Goal: Transaction & Acquisition: Purchase product/service

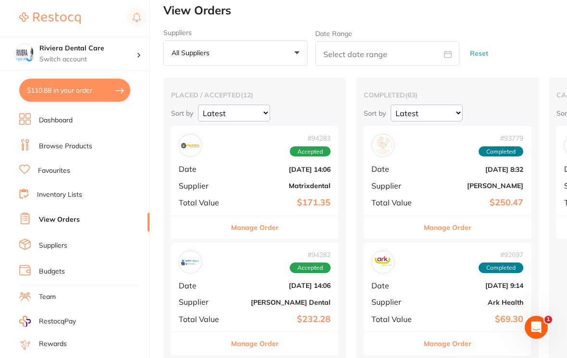
click at [75, 93] on button "$110.88 in your order" at bounding box center [74, 90] width 111 height 23
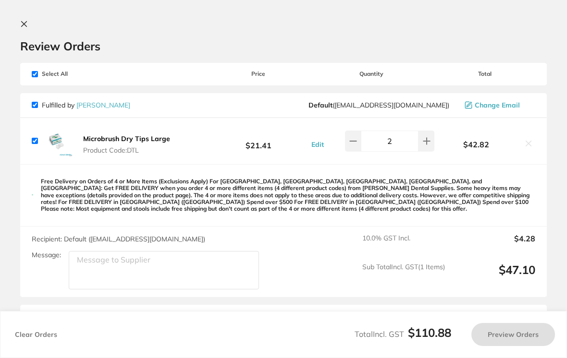
checkbox input "true"
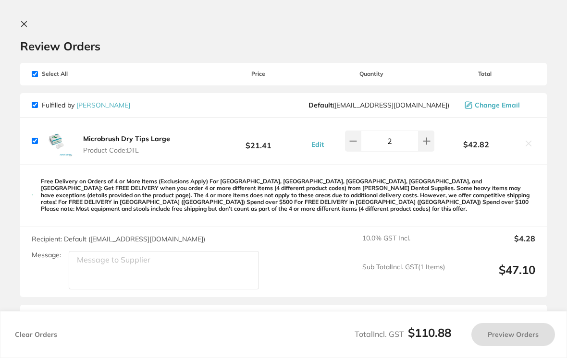
checkbox input "true"
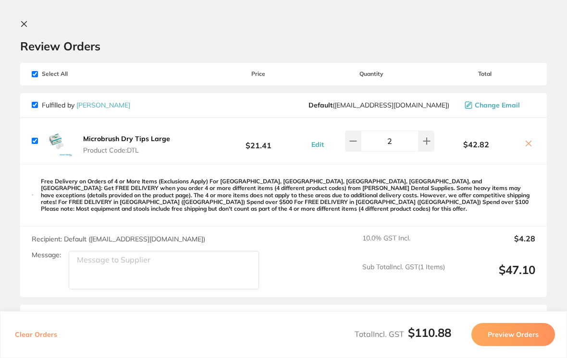
click at [22, 27] on icon at bounding box center [24, 24] width 5 height 5
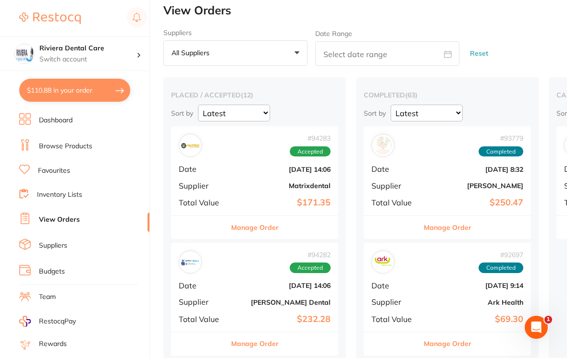
click at [54, 142] on link "Browse Products" at bounding box center [65, 147] width 53 height 10
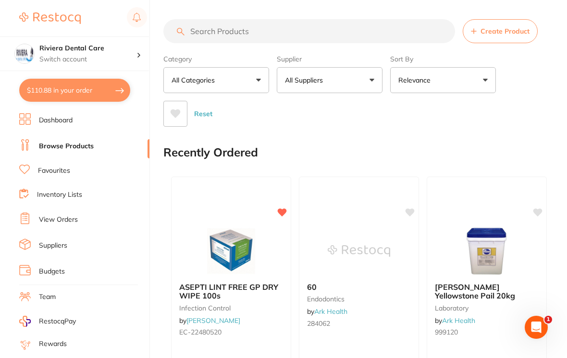
click at [46, 196] on link "Inventory Lists" at bounding box center [59, 195] width 45 height 10
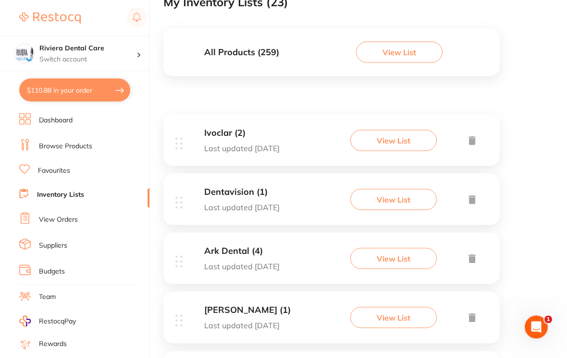
scroll to position [95, 0]
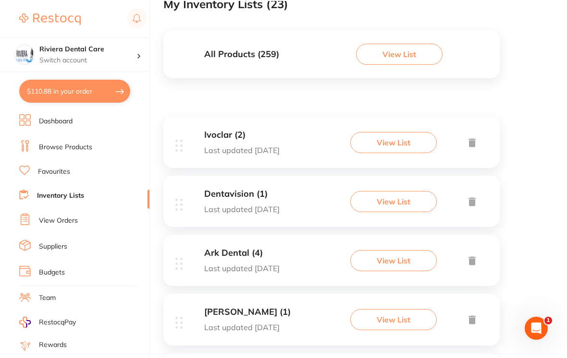
click at [398, 195] on button "View List" at bounding box center [393, 200] width 86 height 21
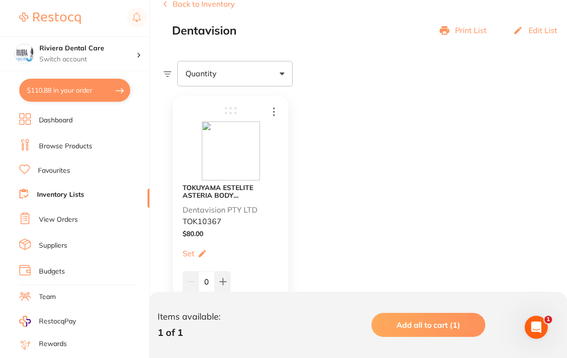
scroll to position [128, 0]
click at [244, 145] on img at bounding box center [231, 150] width 58 height 59
click at [239, 209] on p "Dentavision PTY LTD" at bounding box center [220, 209] width 75 height 9
click at [220, 193] on b "TOKUYAMA ESTELITE ASTERIA BODY RESTORATIVE PLT A3B (15) 0.2g" at bounding box center [231, 190] width 96 height 15
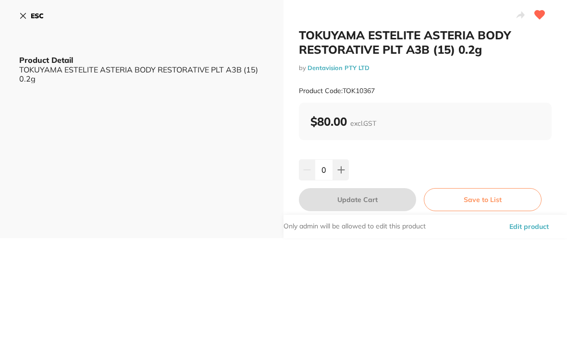
click at [23, 14] on icon at bounding box center [23, 16] width 8 height 8
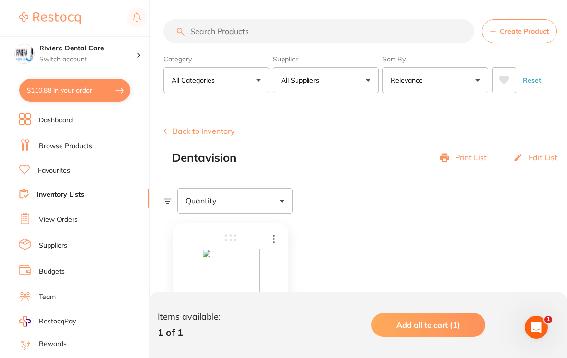
click at [202, 23] on input "search" at bounding box center [318, 31] width 311 height 24
click at [49, 139] on li "Browse Products" at bounding box center [84, 146] width 130 height 14
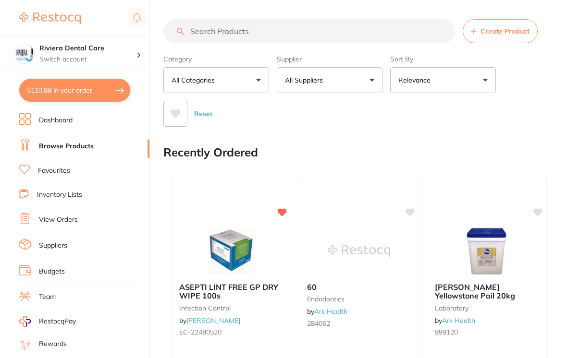
click at [58, 142] on link "Browse Products" at bounding box center [66, 147] width 55 height 10
click at [196, 25] on input "search" at bounding box center [309, 31] width 292 height 24
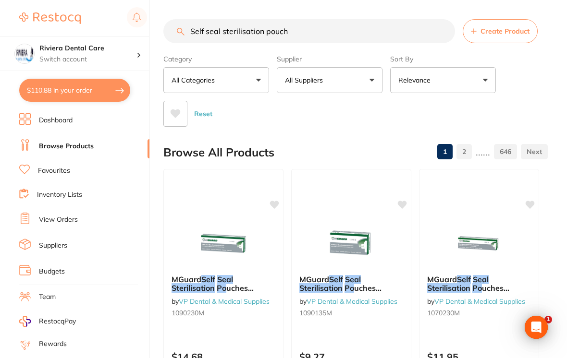
type input "Self seal sterilisation pouch"
click at [522, 82] on div "Category All Categories All Categories 3D Printing anaesthetic burs crown & bri…" at bounding box center [355, 89] width 384 height 76
click at [366, 77] on button "All Suppliers" at bounding box center [330, 80] width 106 height 26
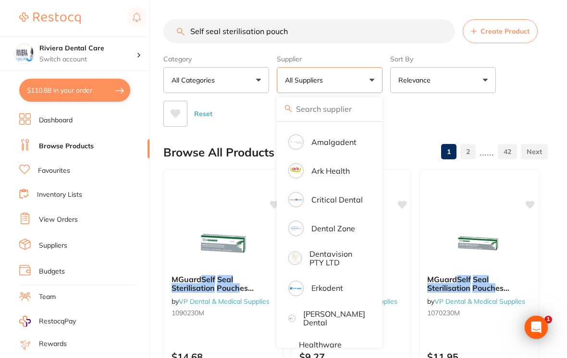
scroll to position [138, 0]
click at [323, 260] on p "Dentavision PTY LTD" at bounding box center [337, 258] width 56 height 18
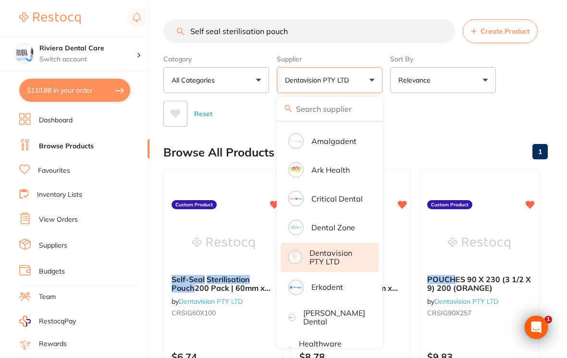
scroll to position [0, 0]
click at [535, 83] on div "Category All Categories All Categories No categories found Clear Category false…" at bounding box center [355, 89] width 384 height 76
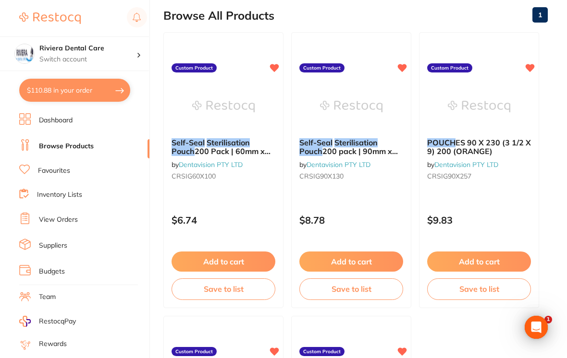
scroll to position [139, 0]
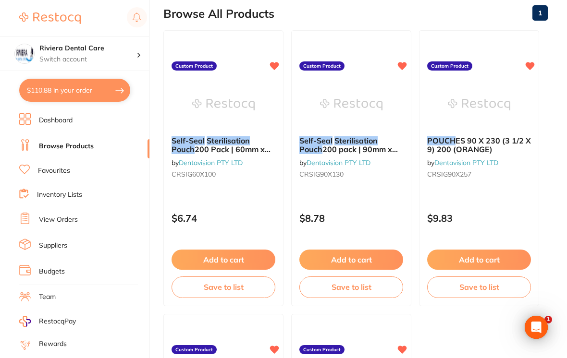
click at [216, 286] on button "Save to list" at bounding box center [224, 287] width 104 height 21
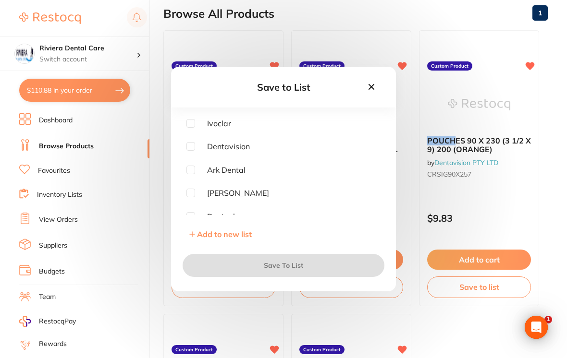
scroll to position [0, 0]
click at [194, 150] on input "checkbox" at bounding box center [190, 146] width 9 height 9
checkbox input "true"
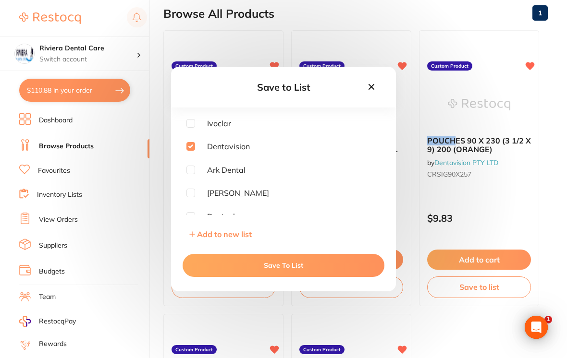
click at [292, 270] on button "Save To List" at bounding box center [284, 265] width 202 height 23
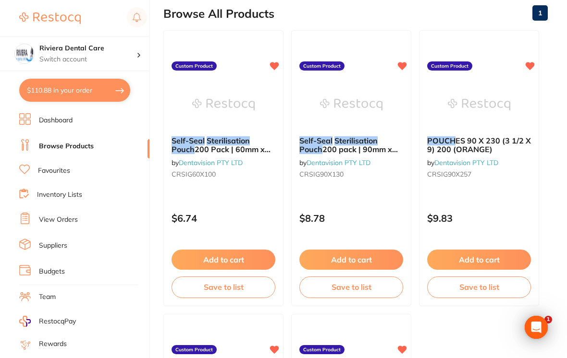
click at [354, 288] on button "Save to list" at bounding box center [351, 287] width 104 height 21
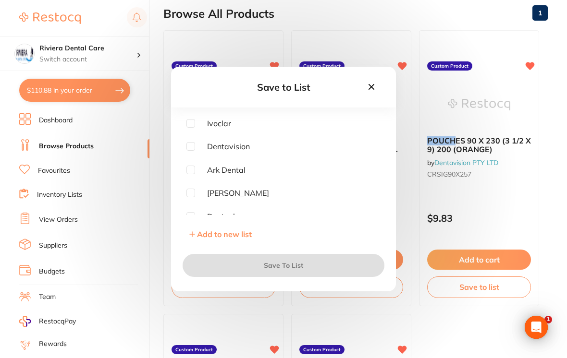
click at [194, 151] on input "checkbox" at bounding box center [190, 146] width 9 height 9
checkbox input "true"
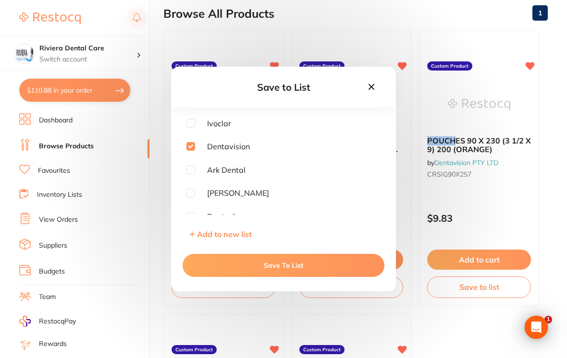
click at [298, 272] on button "Save To List" at bounding box center [284, 265] width 202 height 23
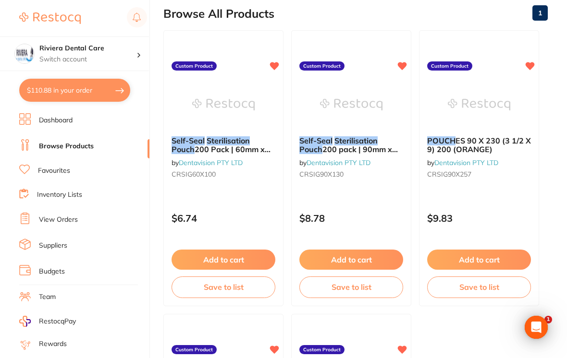
click at [481, 289] on button "Save to list" at bounding box center [479, 287] width 104 height 21
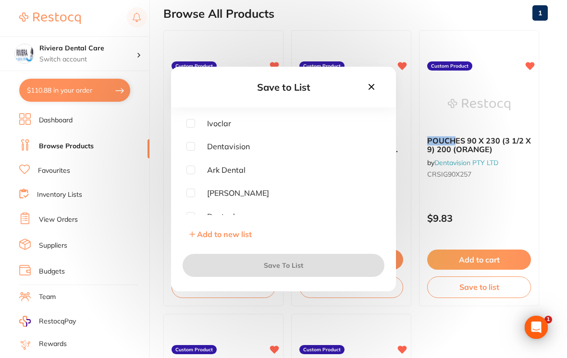
click at [193, 151] on input "checkbox" at bounding box center [190, 146] width 9 height 9
checkbox input "true"
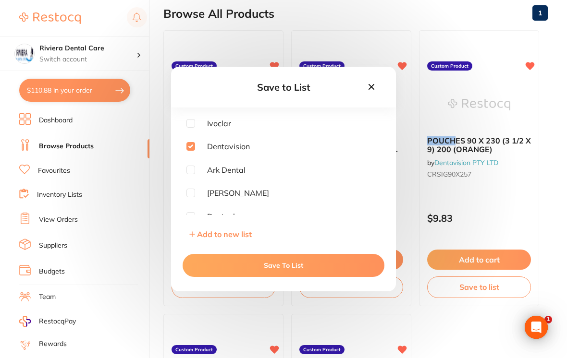
click at [289, 269] on button "Save To List" at bounding box center [284, 265] width 202 height 23
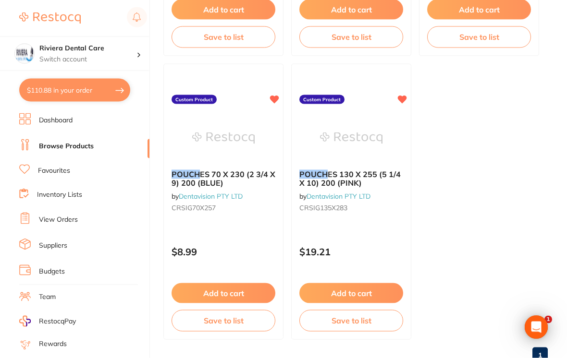
scroll to position [390, 0]
click at [353, 319] on button "Save to list" at bounding box center [351, 320] width 104 height 21
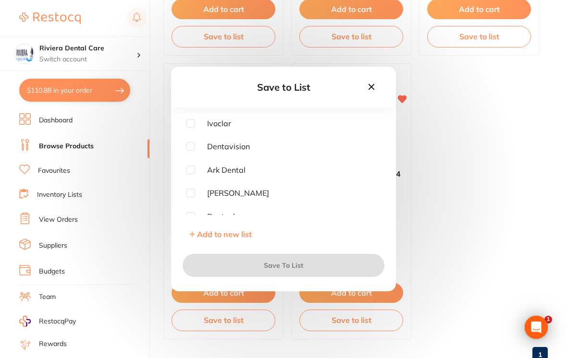
click at [195, 151] on input "checkbox" at bounding box center [190, 146] width 9 height 9
checkbox input "true"
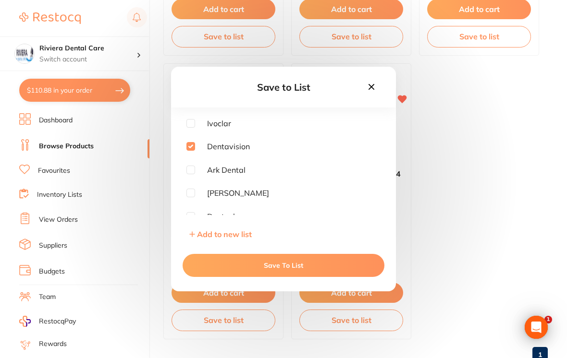
click at [304, 266] on button "Save To List" at bounding box center [284, 265] width 202 height 23
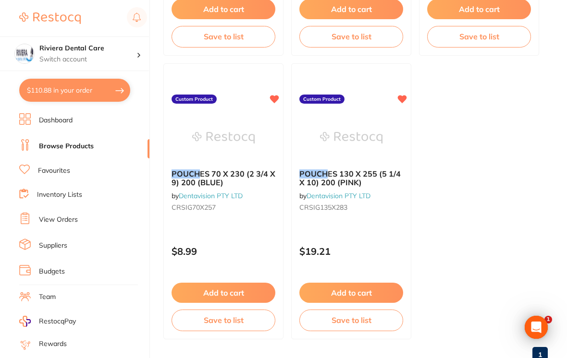
click at [228, 313] on button "Save to list" at bounding box center [224, 320] width 104 height 21
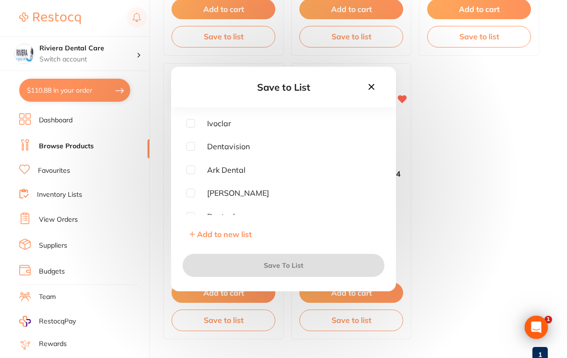
click at [193, 151] on input "checkbox" at bounding box center [190, 146] width 9 height 9
checkbox input "true"
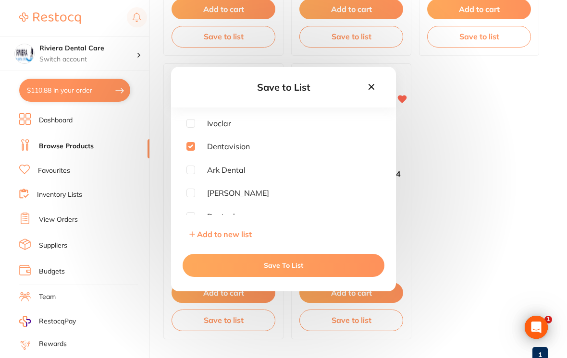
click at [287, 269] on button "Save To List" at bounding box center [284, 265] width 202 height 23
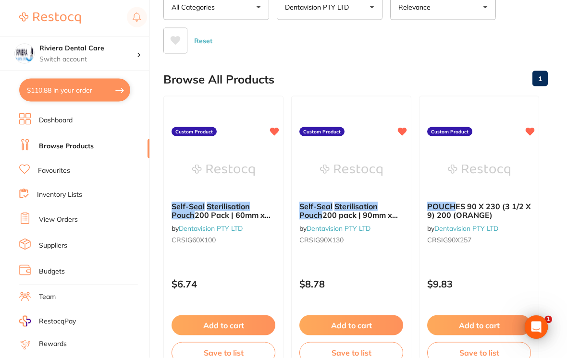
scroll to position [0, 0]
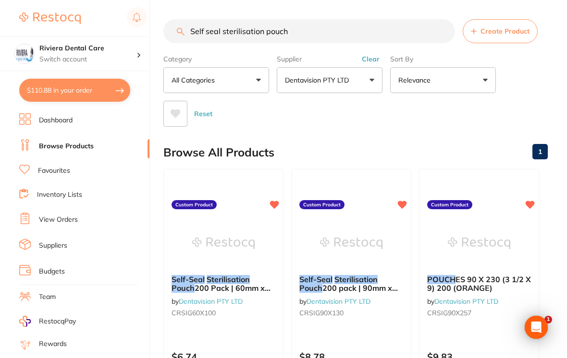
click at [301, 27] on input "Self seal sterilisation pouch" at bounding box center [309, 31] width 292 height 24
type input "Self sea"
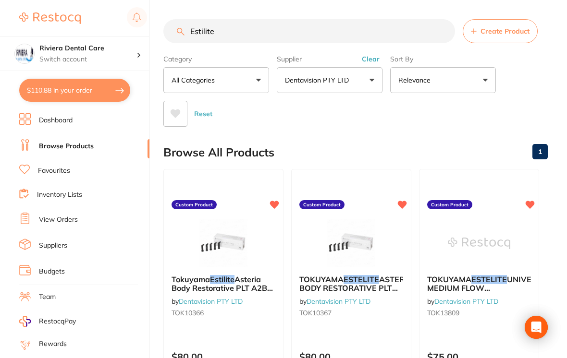
type input "Estilite"
click at [527, 92] on div "Category All Categories All Categories No categories found Clear Category false…" at bounding box center [355, 89] width 384 height 76
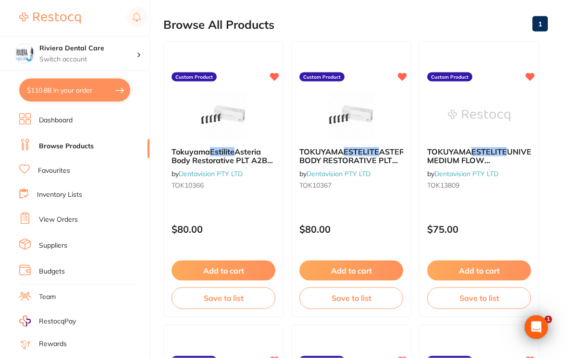
scroll to position [128, 0]
click at [228, 297] on button "Save to list" at bounding box center [224, 297] width 104 height 21
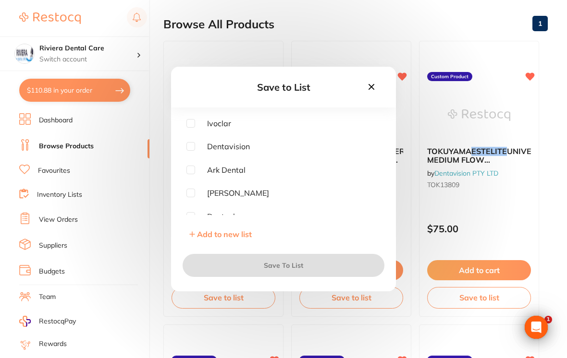
click at [192, 151] on input "checkbox" at bounding box center [190, 146] width 9 height 9
checkbox input "true"
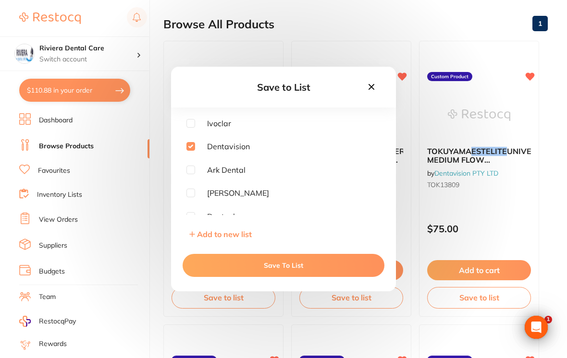
click at [287, 267] on button "Save To List" at bounding box center [284, 265] width 202 height 23
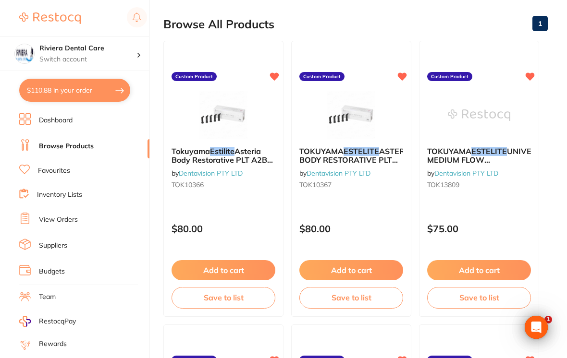
click at [345, 293] on button "Save to list" at bounding box center [351, 297] width 104 height 21
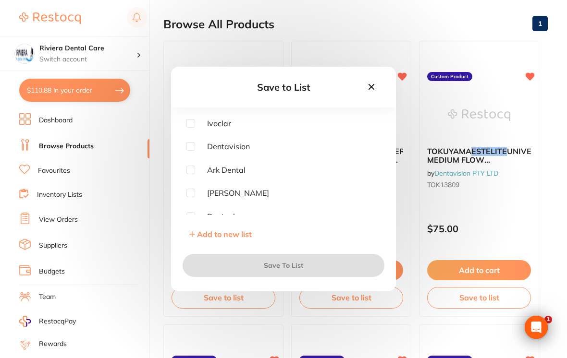
click at [194, 151] on input "checkbox" at bounding box center [190, 146] width 9 height 9
checkbox input "true"
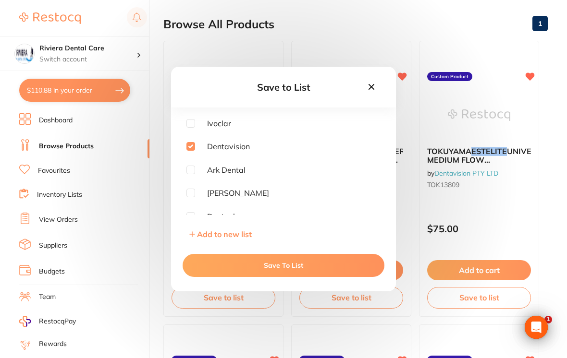
click at [282, 271] on button "Save To List" at bounding box center [284, 265] width 202 height 23
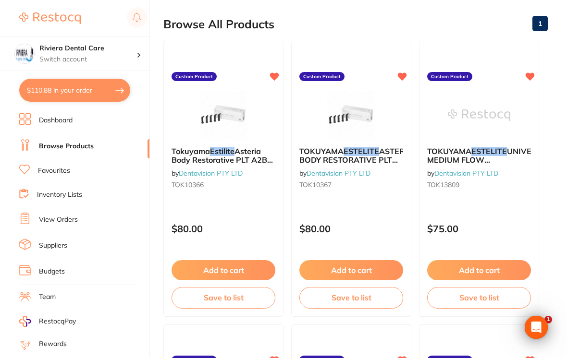
click at [484, 297] on button "Save to list" at bounding box center [479, 297] width 104 height 21
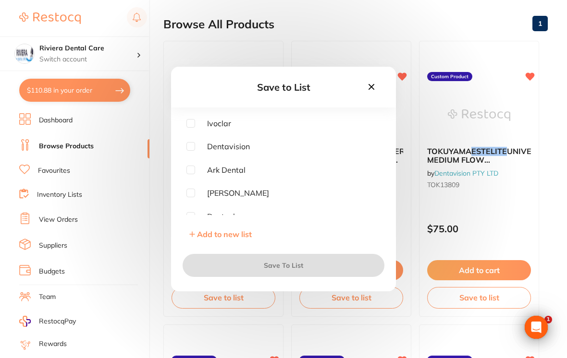
click at [196, 149] on span "Dentavision" at bounding box center [222, 146] width 55 height 9
click at [189, 149] on input "checkbox" at bounding box center [190, 146] width 9 height 9
checkbox input "true"
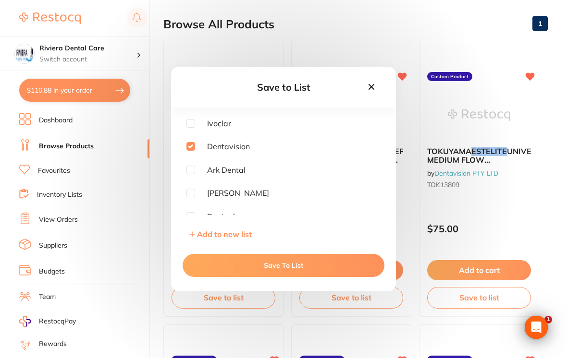
click at [284, 267] on button "Save To List" at bounding box center [284, 265] width 202 height 23
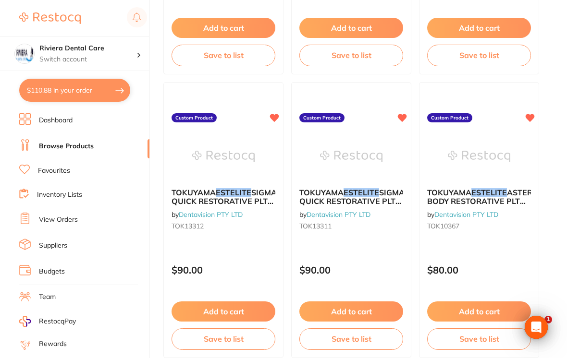
scroll to position [407, 0]
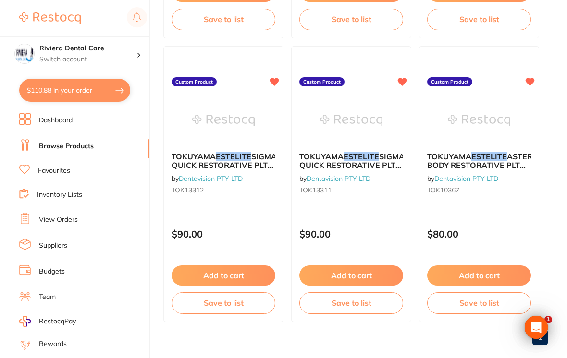
click at [225, 302] on button "Save to list" at bounding box center [224, 303] width 104 height 21
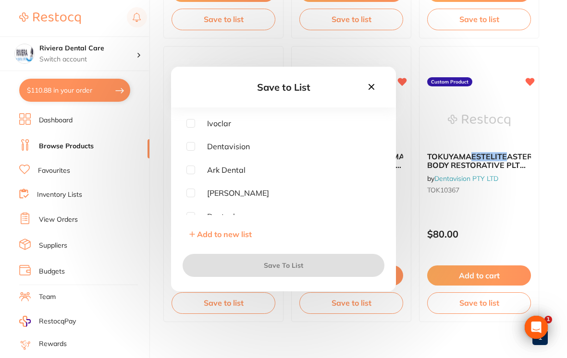
click at [195, 151] on input "checkbox" at bounding box center [190, 146] width 9 height 9
checkbox input "true"
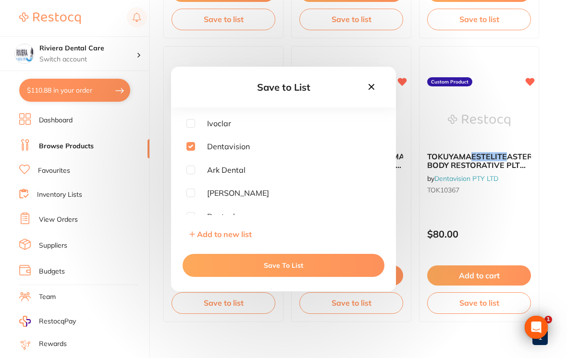
click at [283, 269] on button "Save To List" at bounding box center [284, 265] width 202 height 23
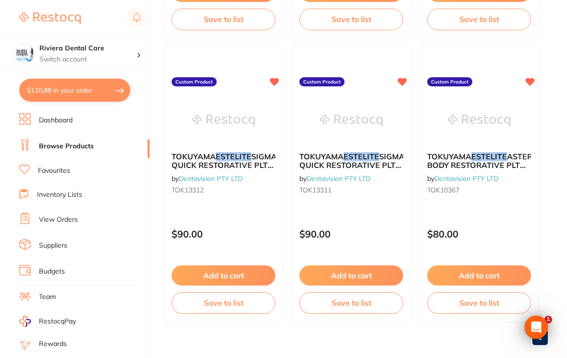
click at [360, 303] on button "Save to list" at bounding box center [351, 303] width 104 height 21
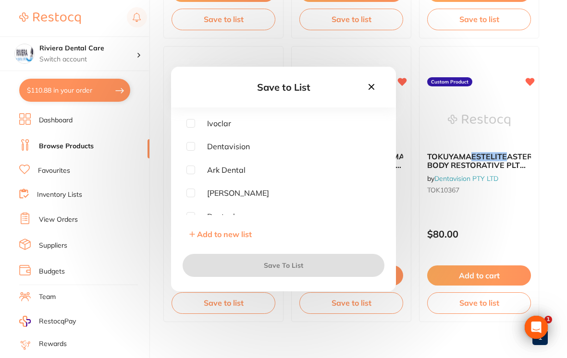
click at [194, 151] on input "checkbox" at bounding box center [190, 146] width 9 height 9
checkbox input "true"
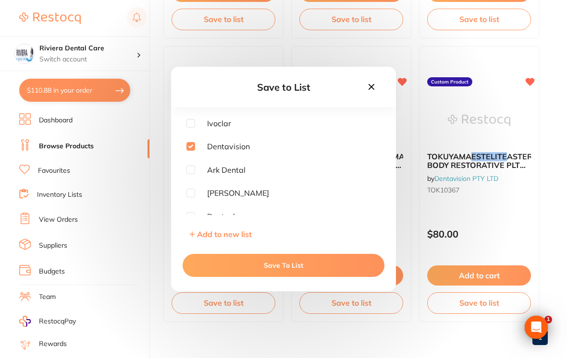
click at [292, 270] on button "Save To List" at bounding box center [284, 265] width 202 height 23
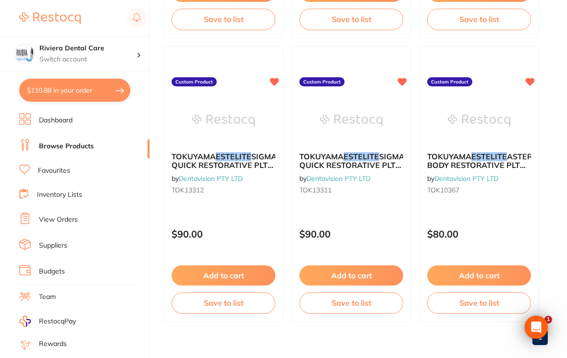
click at [483, 305] on button "Save to list" at bounding box center [479, 303] width 104 height 21
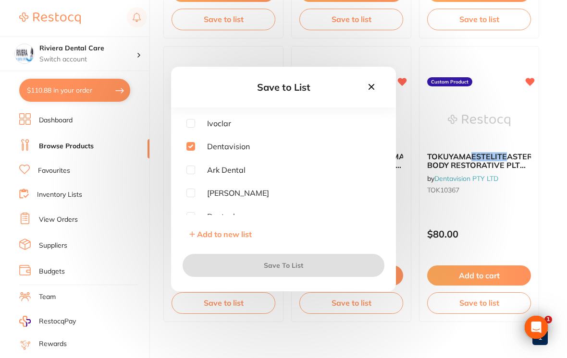
checkbox input "true"
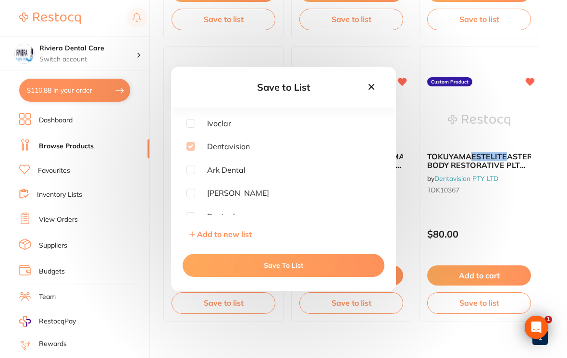
click at [294, 269] on button "Save To List" at bounding box center [284, 265] width 202 height 23
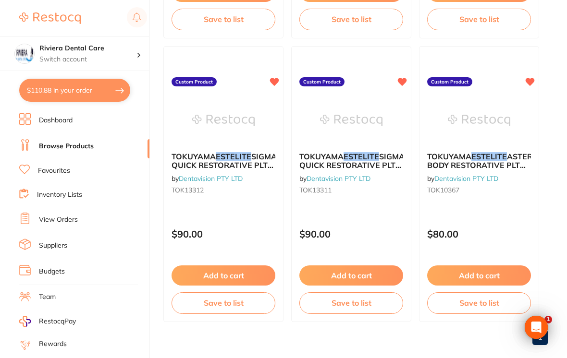
click at [476, 301] on button "Save to list" at bounding box center [479, 303] width 104 height 21
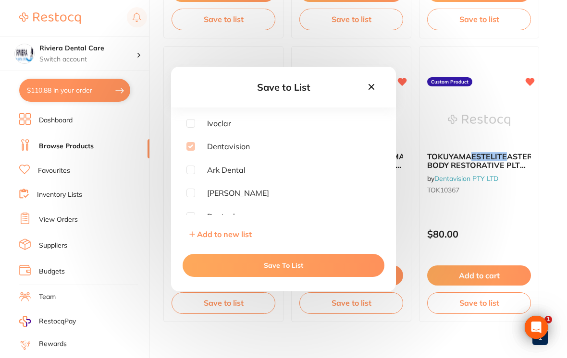
click at [293, 271] on button "Save To List" at bounding box center [284, 265] width 202 height 23
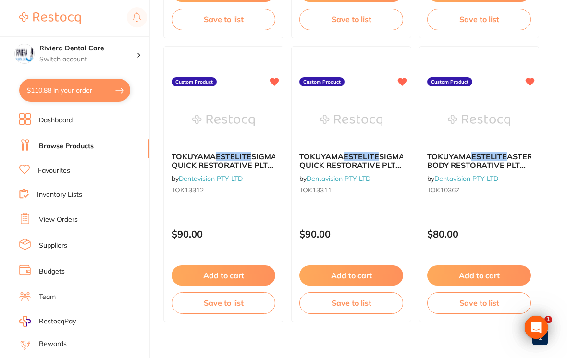
click at [477, 300] on button "Save to list" at bounding box center [479, 303] width 104 height 21
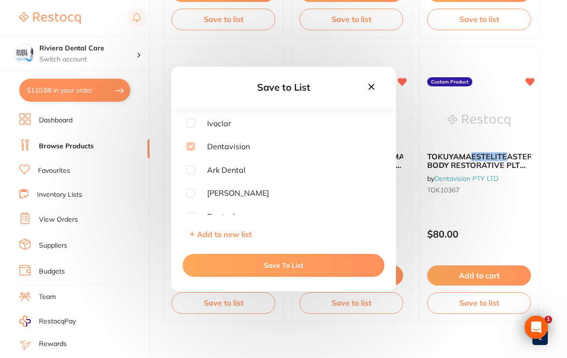
click at [278, 268] on button "Save To List" at bounding box center [284, 265] width 202 height 23
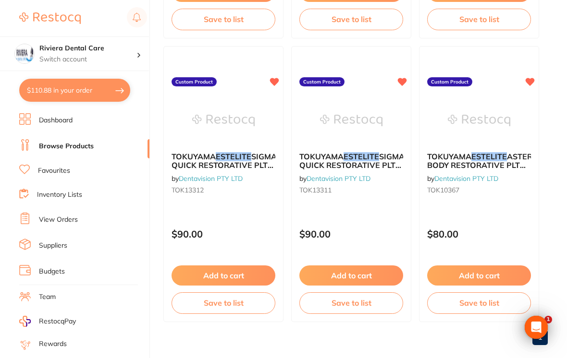
click at [59, 191] on link "Inventory Lists" at bounding box center [59, 195] width 45 height 10
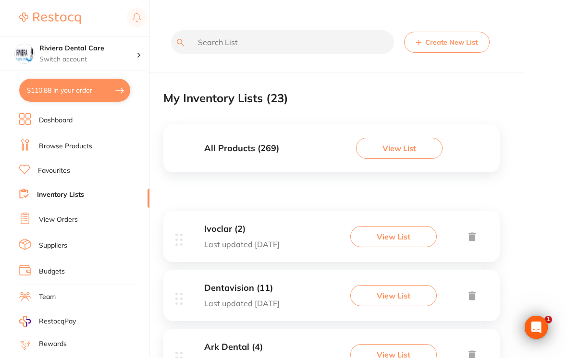
click at [395, 287] on button "View List" at bounding box center [393, 295] width 86 height 21
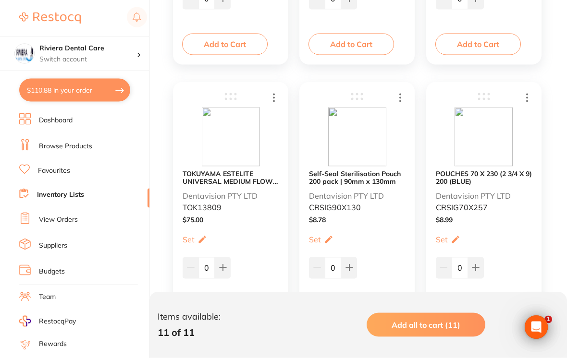
scroll to position [412, 0]
click at [371, 149] on img at bounding box center [357, 136] width 58 height 59
click at [365, 179] on b "Self-Seal Sterilisation Pouch 200 pack | 90mm x 130mm" at bounding box center [357, 176] width 96 height 15
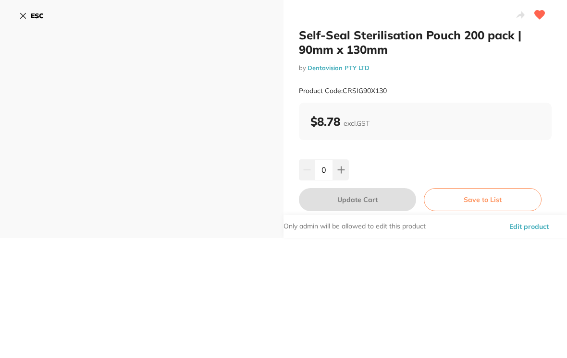
click at [340, 161] on button at bounding box center [341, 169] width 16 height 21
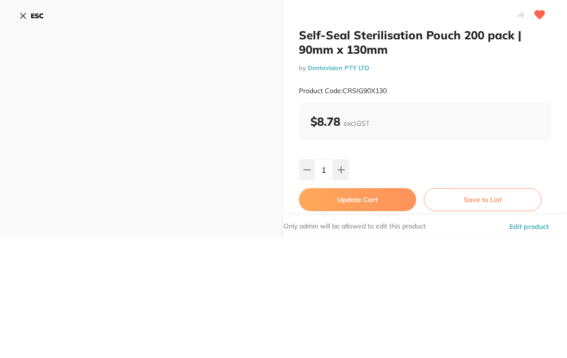
click at [341, 164] on button at bounding box center [341, 169] width 16 height 21
click at [340, 164] on button at bounding box center [341, 169] width 16 height 21
type input "3"
click at [362, 195] on button "Update Cart" at bounding box center [357, 199] width 117 height 23
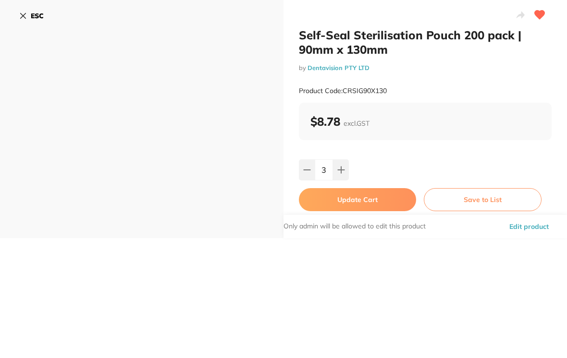
checkbox input "false"
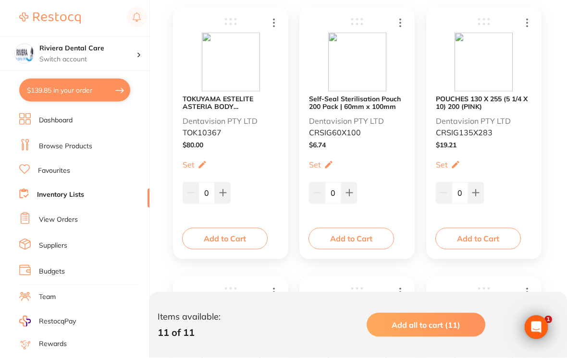
scroll to position [213, 0]
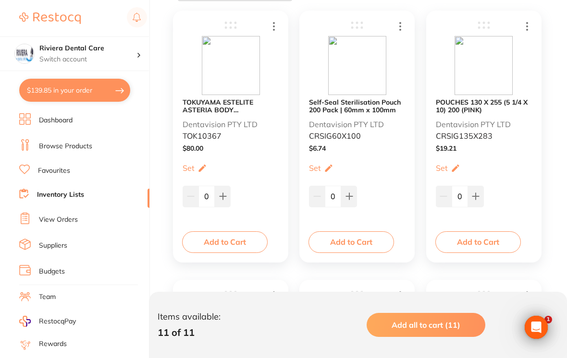
click at [356, 235] on button "Add to Cart" at bounding box center [351, 242] width 86 height 21
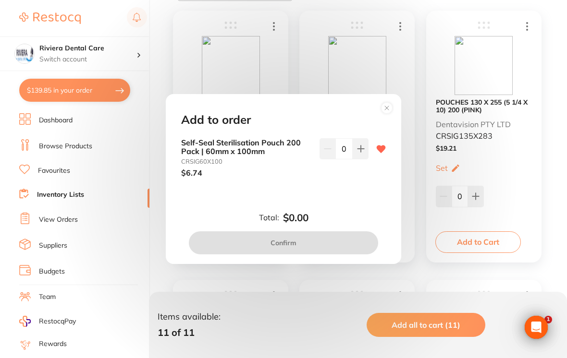
scroll to position [0, 0]
click at [367, 146] on button at bounding box center [361, 148] width 16 height 21
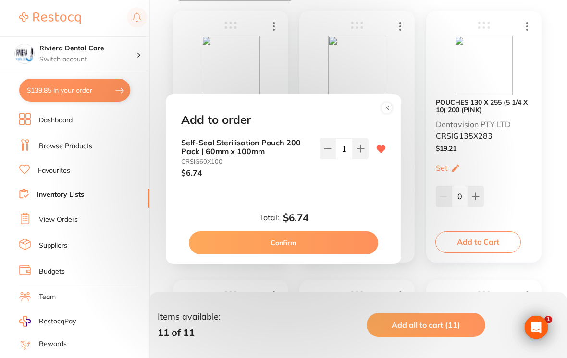
click at [360, 146] on icon at bounding box center [361, 149] width 8 height 8
click at [364, 147] on icon at bounding box center [361, 149] width 8 height 8
click at [366, 144] on button at bounding box center [361, 148] width 16 height 21
type input "4"
click at [288, 234] on button "Confirm" at bounding box center [283, 243] width 189 height 23
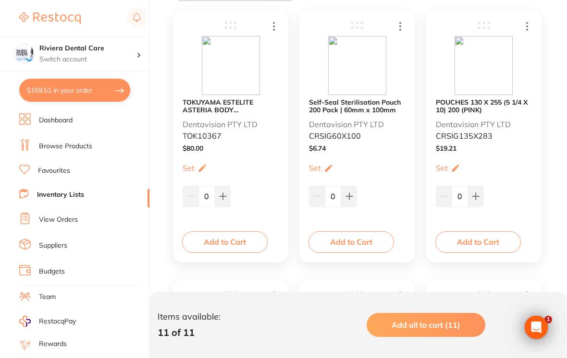
click at [82, 85] on button "$169.51 in your order" at bounding box center [74, 90] width 111 height 23
checkbox input "true"
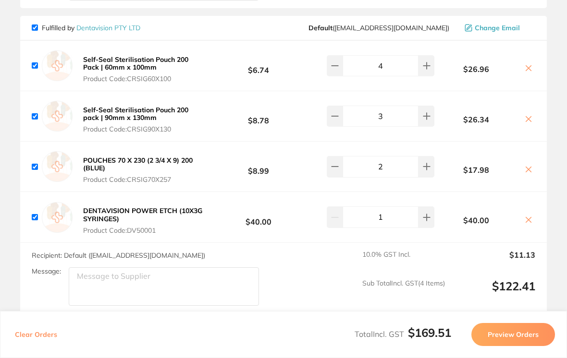
scroll to position [247, 0]
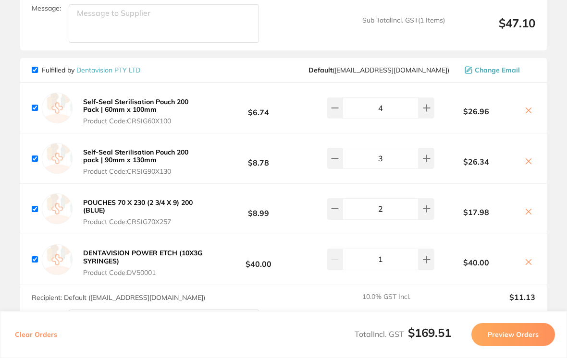
click at [87, 66] on link "Dentavision PTY LTD" at bounding box center [108, 70] width 64 height 9
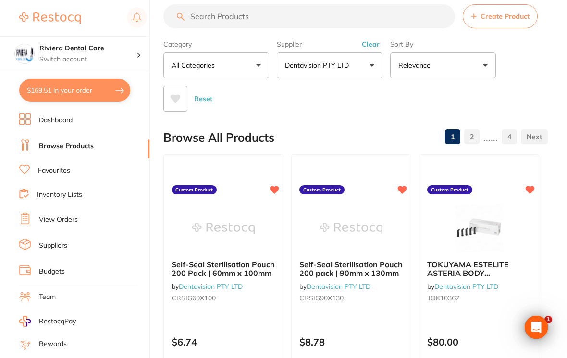
click at [81, 85] on button "$169.51 in your order" at bounding box center [74, 90] width 111 height 23
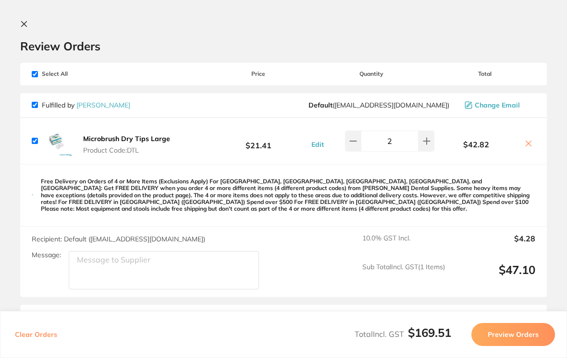
click at [23, 21] on icon at bounding box center [24, 24] width 8 height 8
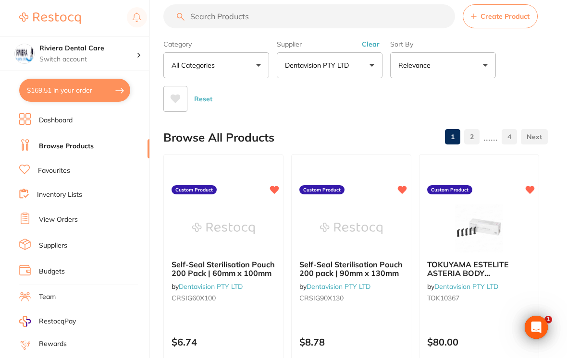
click at [71, 91] on button "$169.51 in your order" at bounding box center [74, 90] width 111 height 23
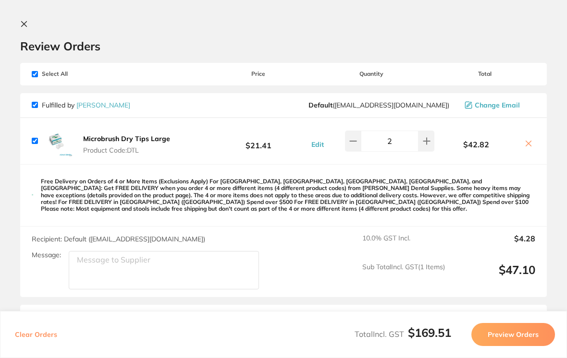
click at [43, 102] on span "Fulfilled by [PERSON_NAME]" at bounding box center [81, 105] width 98 height 9
click at [32, 104] on input "checkbox" at bounding box center [35, 105] width 6 height 6
checkbox input "false"
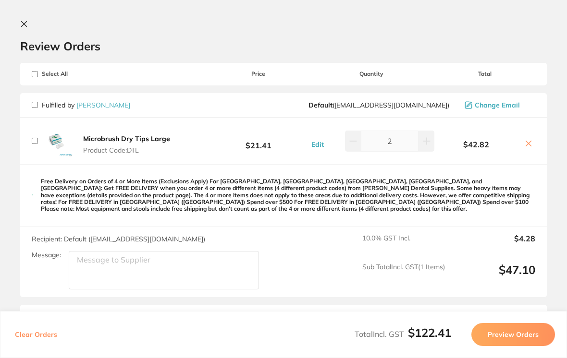
click at [516, 341] on button "Preview Orders" at bounding box center [513, 334] width 84 height 23
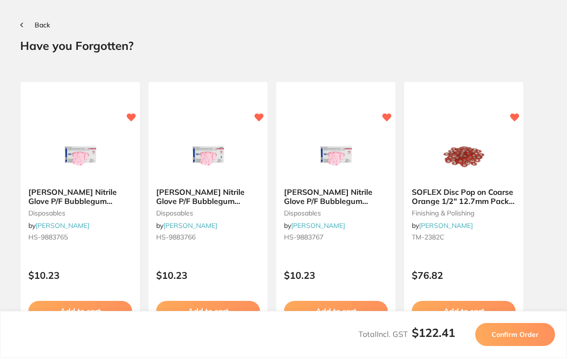
click at [511, 339] on span "Confirm Order" at bounding box center [514, 335] width 47 height 9
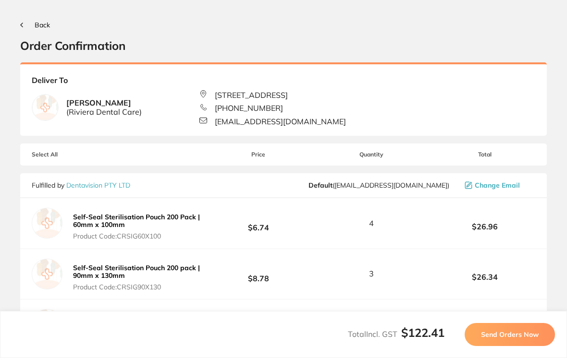
click at [504, 339] on span "Send Orders Now" at bounding box center [510, 335] width 58 height 9
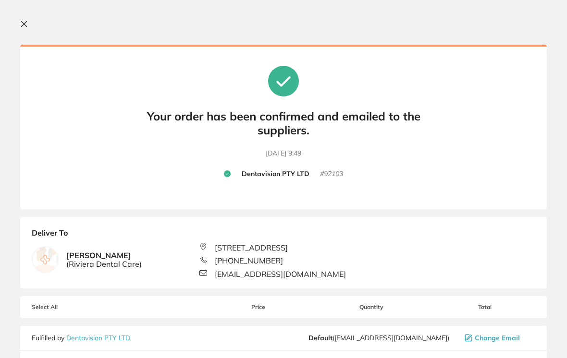
click at [24, 21] on icon at bounding box center [24, 24] width 8 height 8
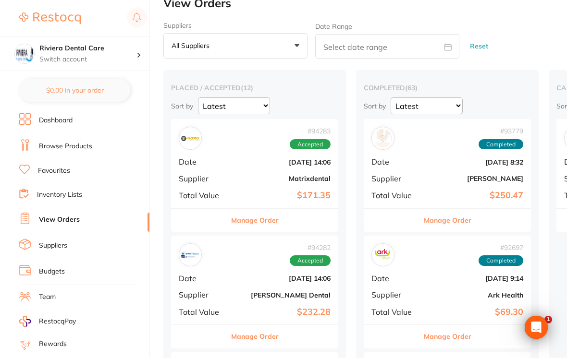
checkbox input "false"
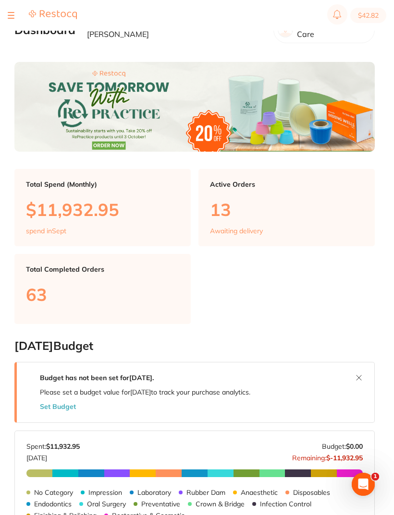
click at [15, 29] on section "$42.82" at bounding box center [197, 15] width 394 height 31
click at [12, 25] on section "$42.82" at bounding box center [197, 15] width 394 height 31
click at [13, 27] on section "$42.82" at bounding box center [197, 15] width 394 height 31
click at [12, 28] on section "$42.82" at bounding box center [197, 15] width 394 height 31
click at [11, 26] on section "$42.82" at bounding box center [197, 15] width 394 height 31
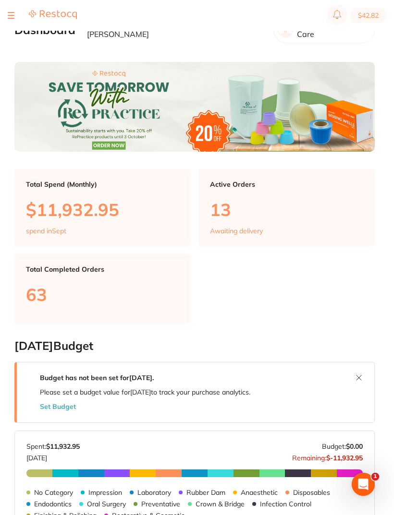
click at [12, 33] on div "$42.82 Riviera Dental Care Switch account Riviera Dental Care $42.82 in your or…" at bounding box center [197, 242] width 394 height 485
click at [8, 26] on section "$42.82" at bounding box center [197, 15] width 394 height 31
click at [13, 27] on section "$42.82" at bounding box center [197, 15] width 394 height 31
click at [12, 14] on div at bounding box center [11, 16] width 7 height 12
click at [6, 13] on section "$42.82" at bounding box center [197, 15] width 394 height 31
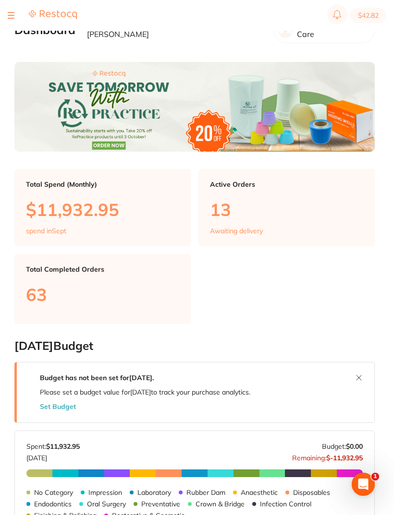
click at [13, 15] on button at bounding box center [11, 15] width 7 height 1
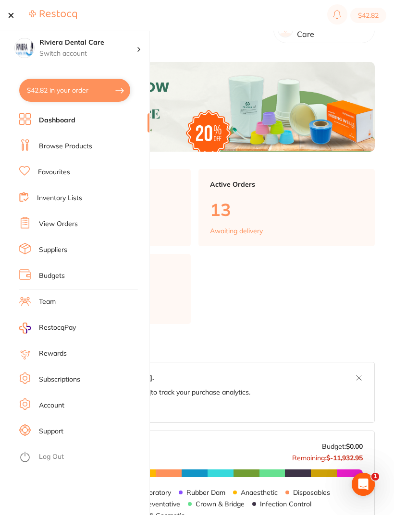
click at [52, 221] on link "View Orders" at bounding box center [58, 225] width 39 height 10
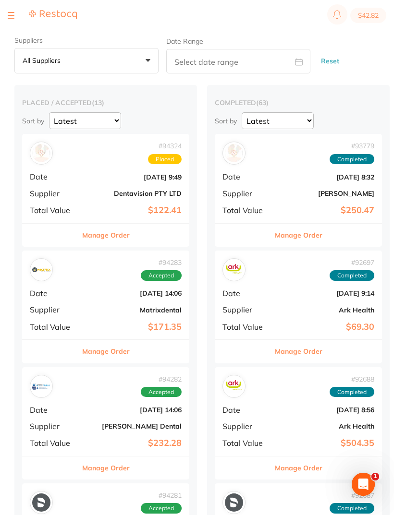
click at [118, 423] on b "[PERSON_NAME] Dental" at bounding box center [134, 427] width 96 height 8
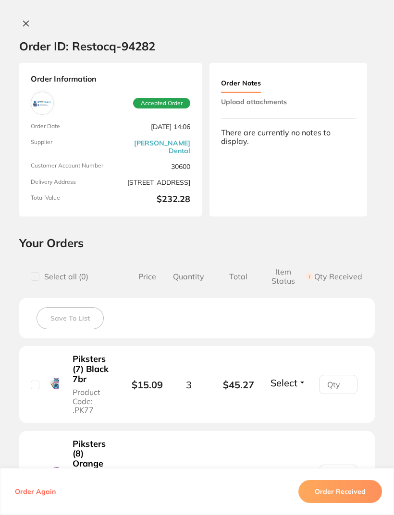
click at [26, 23] on icon at bounding box center [26, 23] width 5 height 5
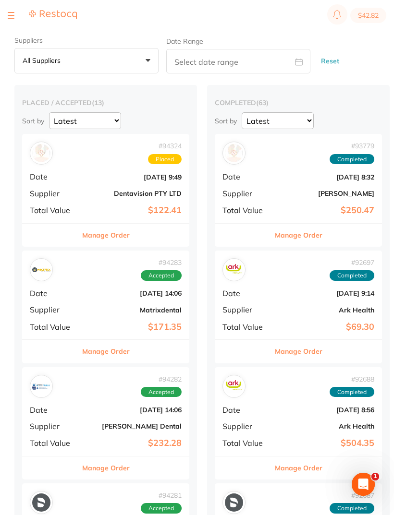
click at [6, 10] on section "$42.82" at bounding box center [197, 15] width 394 height 31
click at [10, 15] on button at bounding box center [11, 15] width 7 height 1
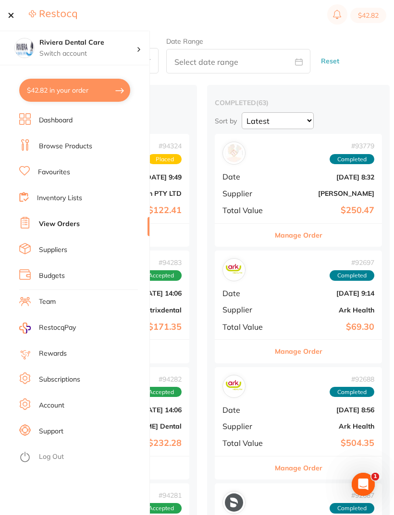
click at [57, 199] on link "Inventory Lists" at bounding box center [59, 199] width 45 height 10
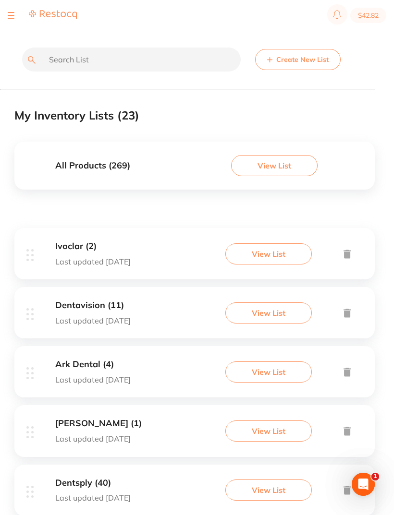
click at [255, 426] on button "View List" at bounding box center [268, 431] width 86 height 21
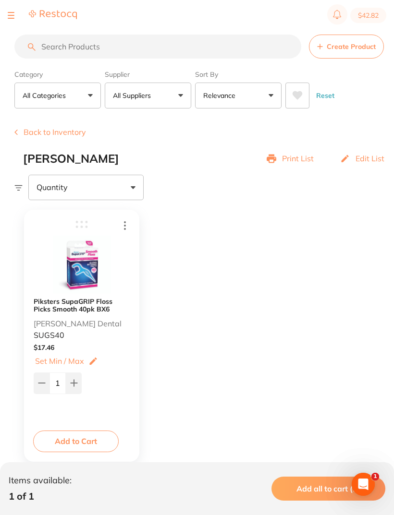
click at [73, 382] on icon at bounding box center [74, 384] width 8 height 8
type input "2"
click at [77, 438] on button "Add to Cart" at bounding box center [76, 441] width 86 height 21
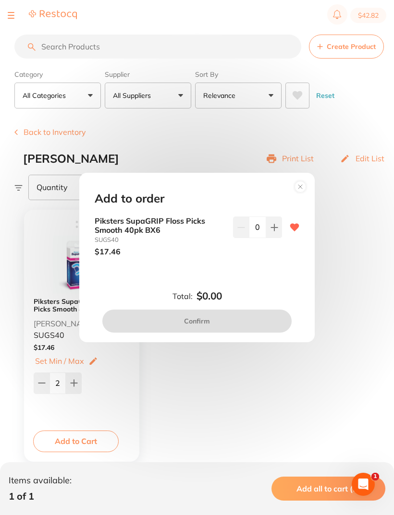
click at [281, 228] on button at bounding box center [274, 227] width 16 height 21
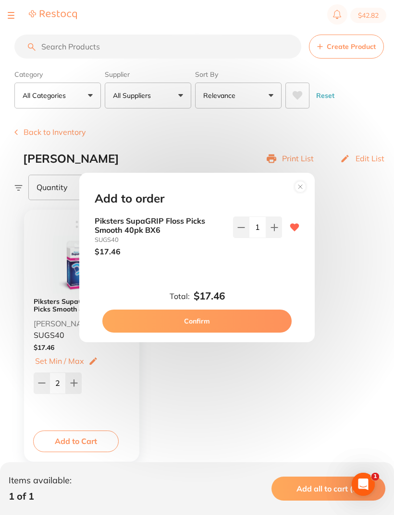
click at [280, 228] on button at bounding box center [274, 227] width 16 height 21
type input "2"
click at [202, 310] on button "Confirm" at bounding box center [196, 321] width 189 height 23
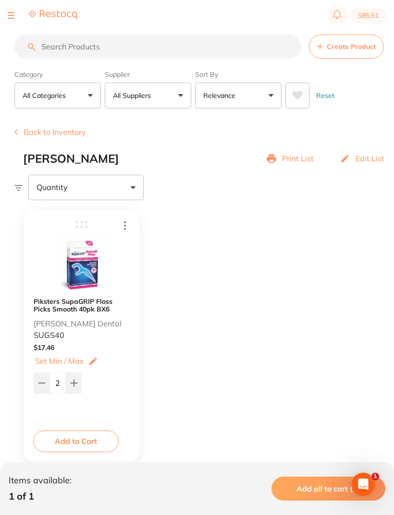
click at [370, 17] on button "$85.51" at bounding box center [368, 15] width 36 height 15
checkbox input "true"
